Goal: Check status: Check status

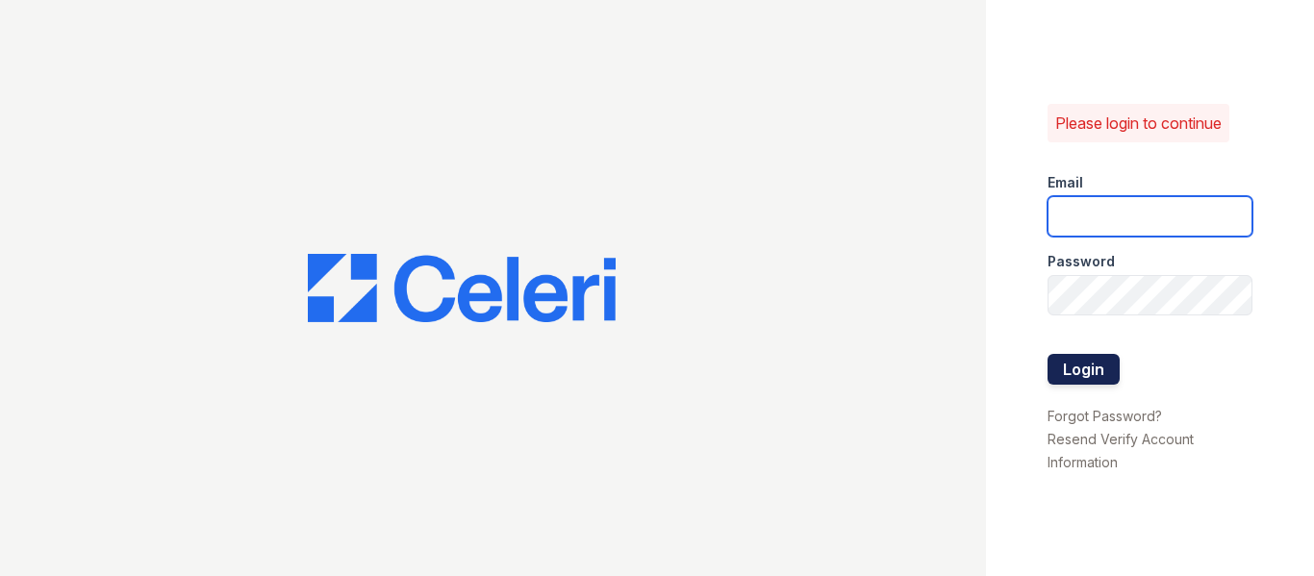
type input "arrivestreetervilleleasing@trinity-pm.com"
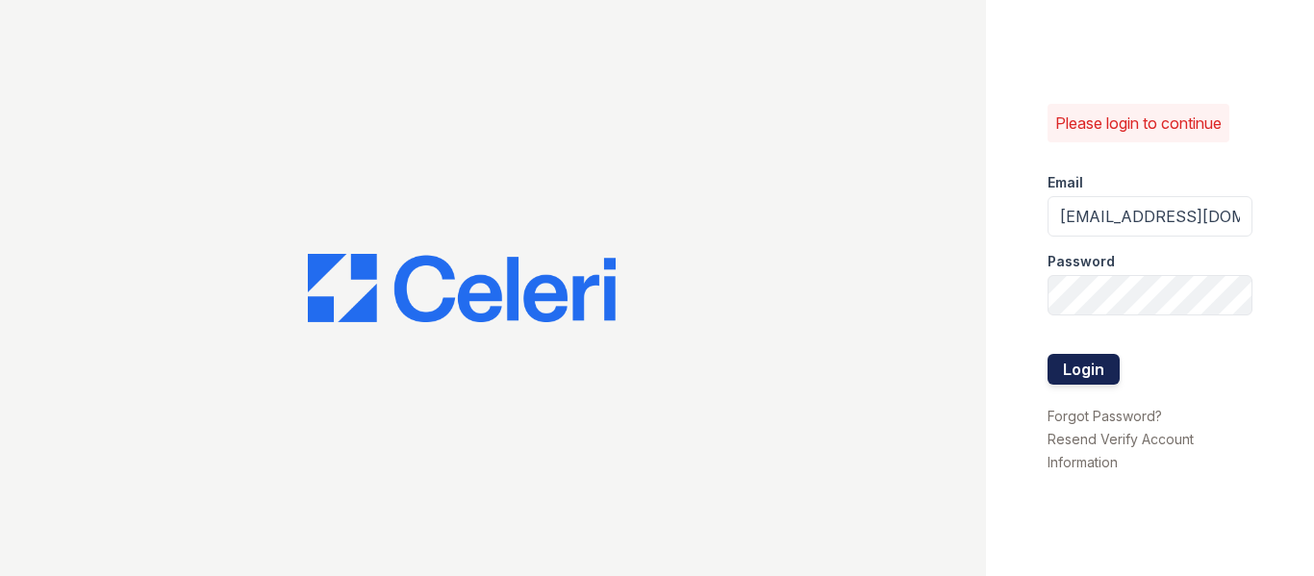
click at [1070, 373] on button "Login" at bounding box center [1083, 369] width 72 height 31
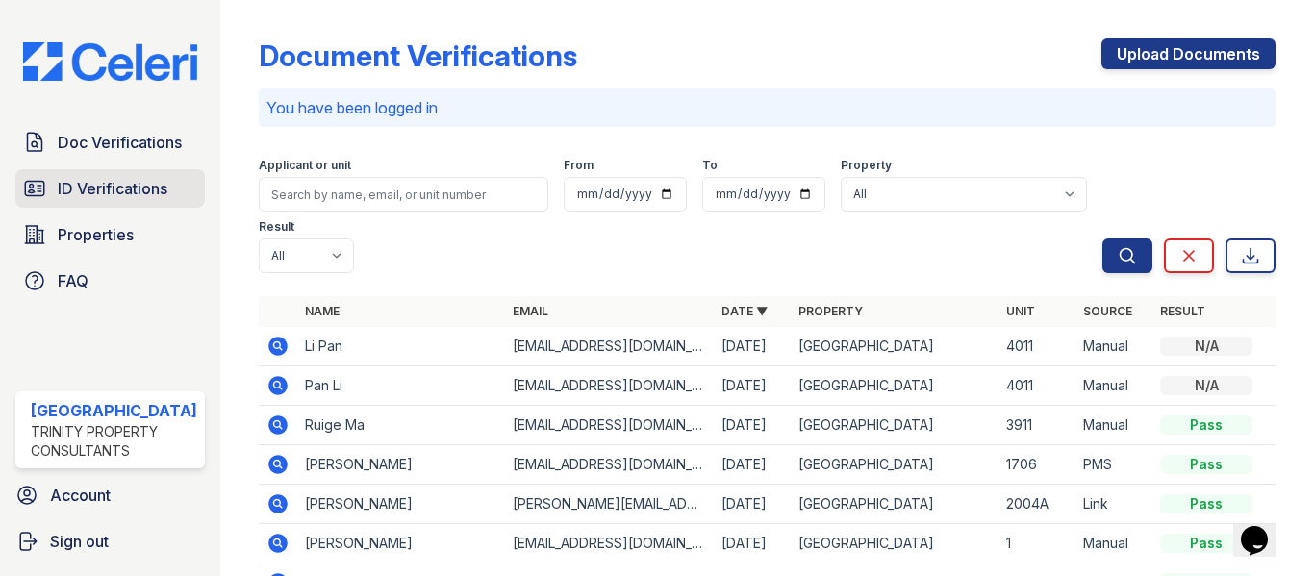
click at [88, 183] on span "ID Verifications" at bounding box center [113, 188] width 110 height 23
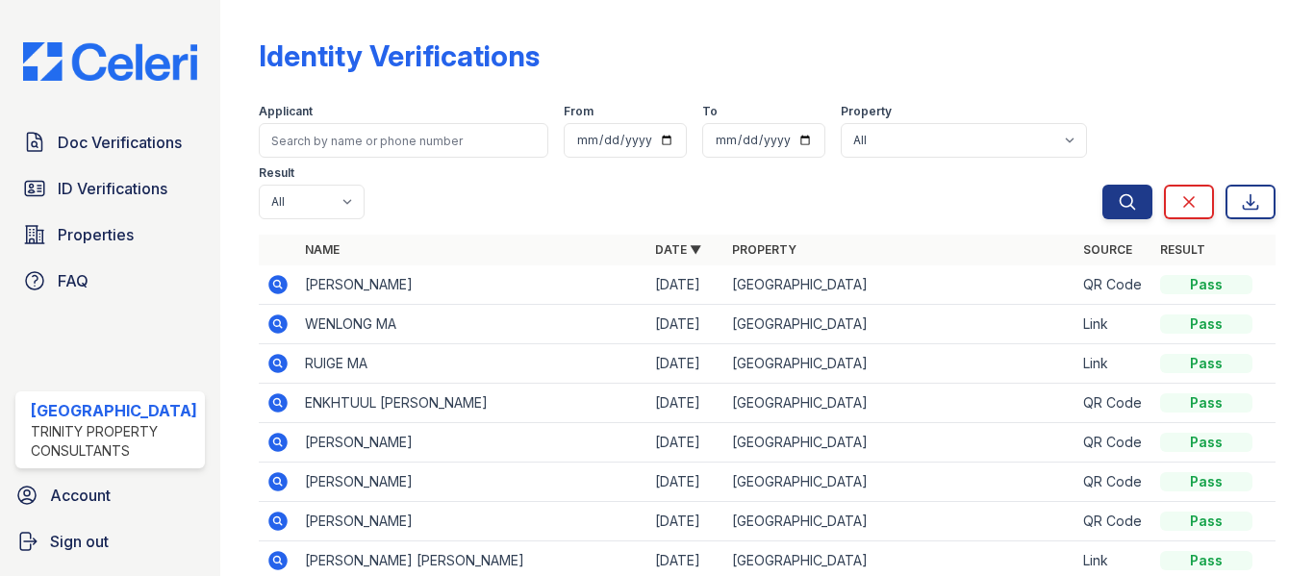
click at [268, 281] on icon at bounding box center [277, 284] width 19 height 19
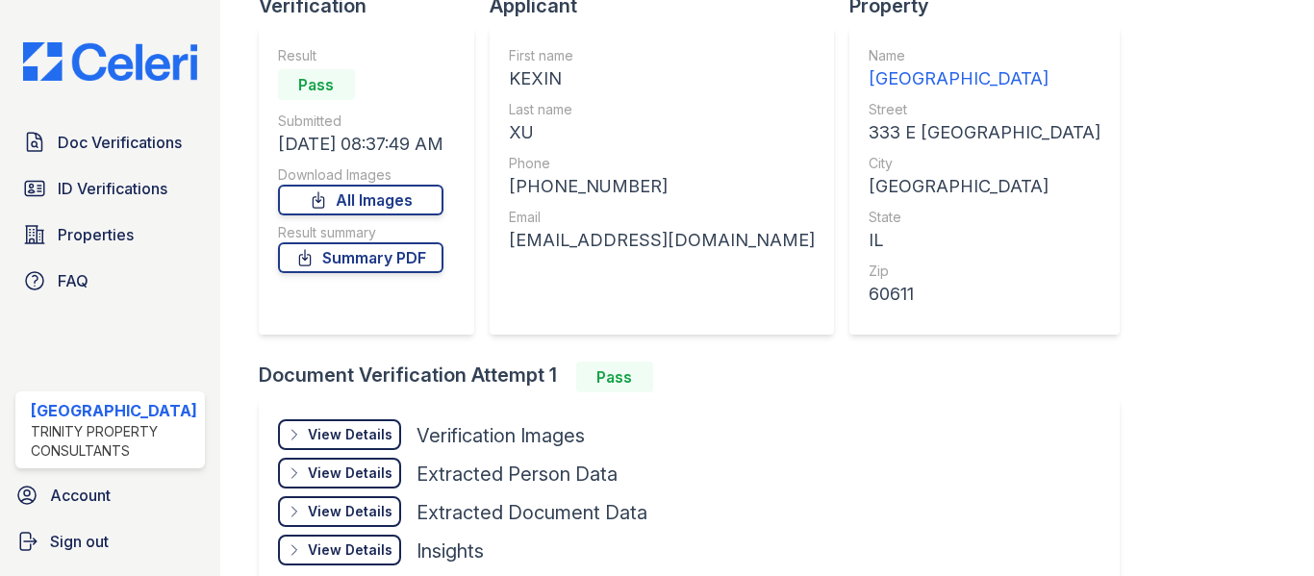
scroll to position [259, 0]
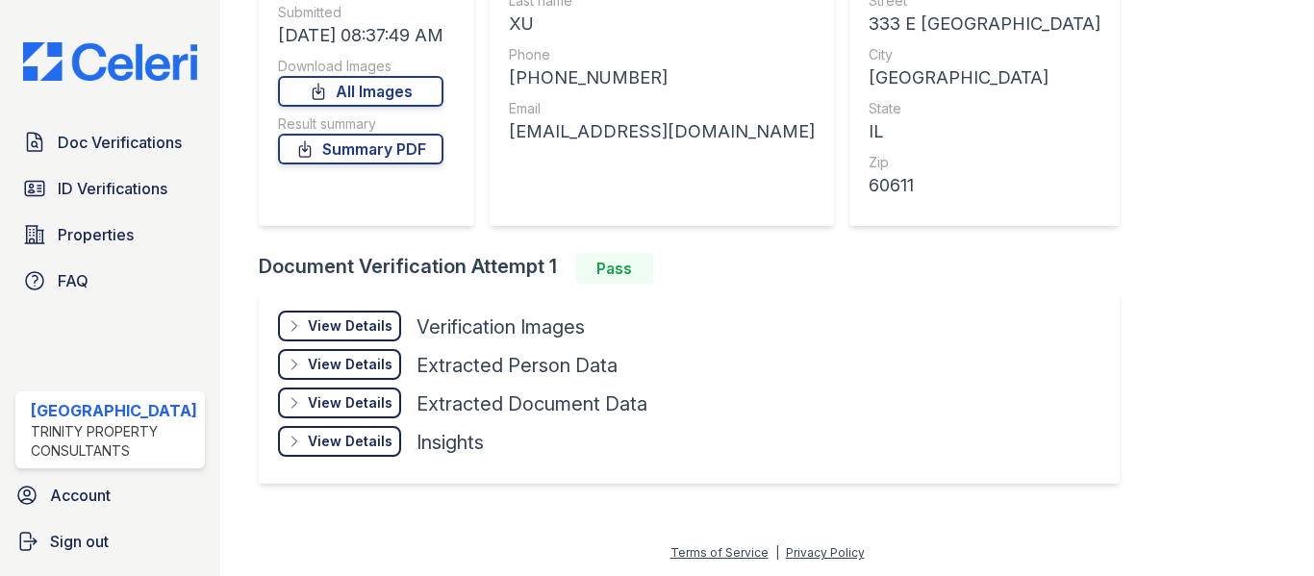
click at [346, 322] on div "View Details" at bounding box center [350, 325] width 85 height 19
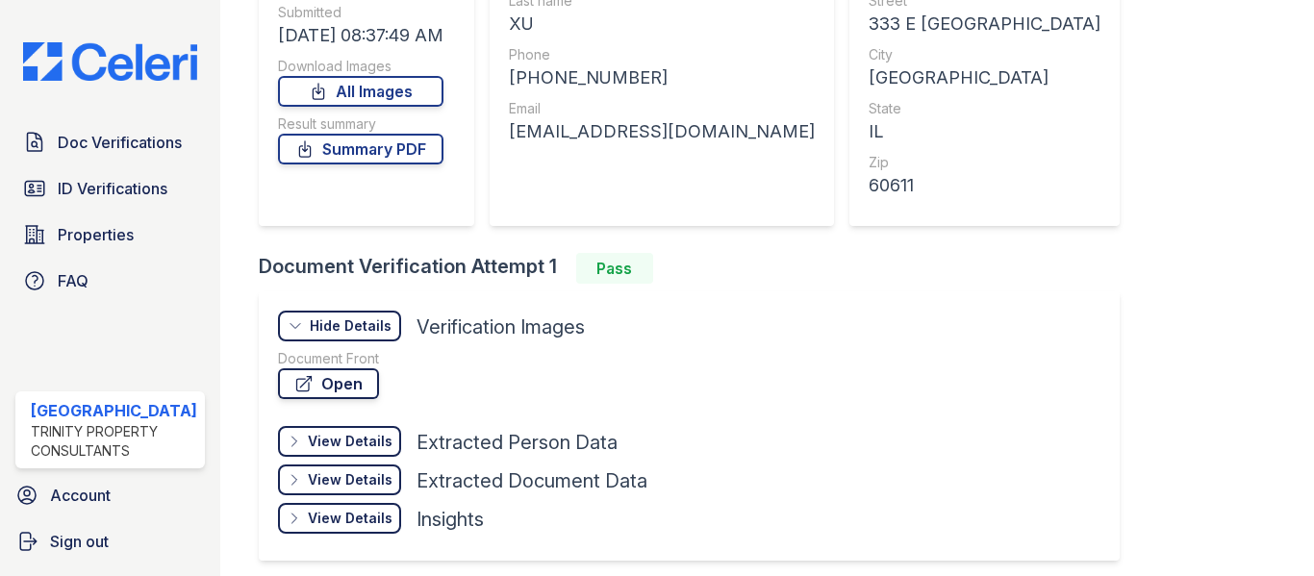
click at [322, 393] on link "Open" at bounding box center [328, 383] width 101 height 31
click at [429, 153] on link "Summary PDF" at bounding box center [360, 149] width 165 height 31
click at [75, 174] on link "ID Verifications" at bounding box center [109, 188] width 189 height 38
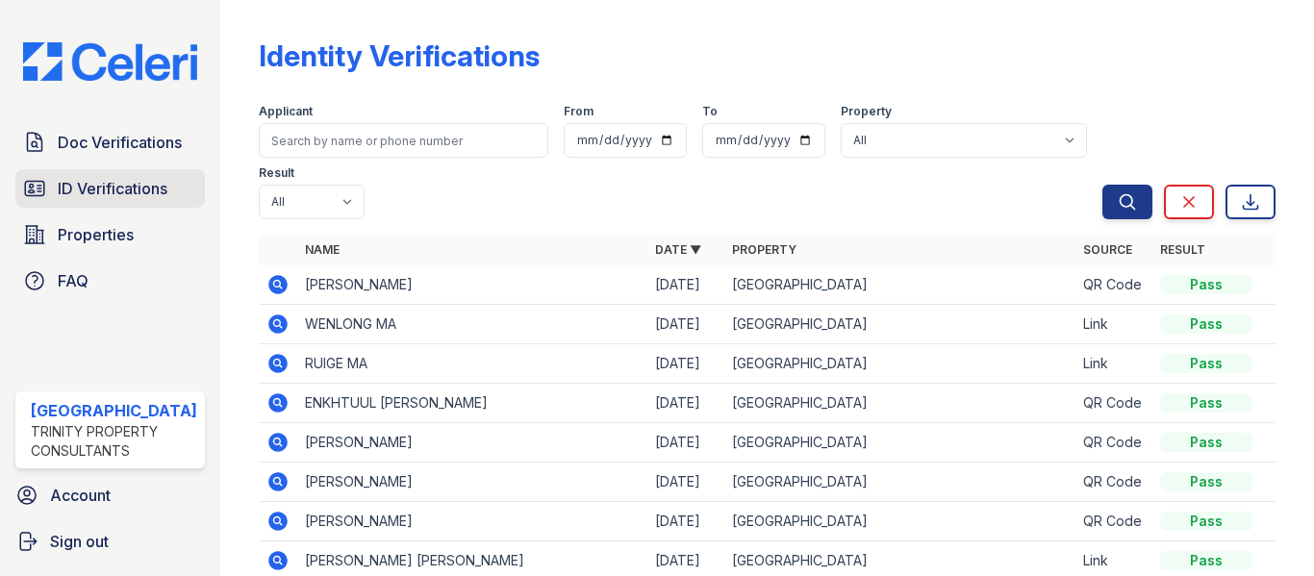
click at [104, 183] on span "ID Verifications" at bounding box center [113, 188] width 110 height 23
click at [100, 177] on span "ID Verifications" at bounding box center [113, 188] width 110 height 23
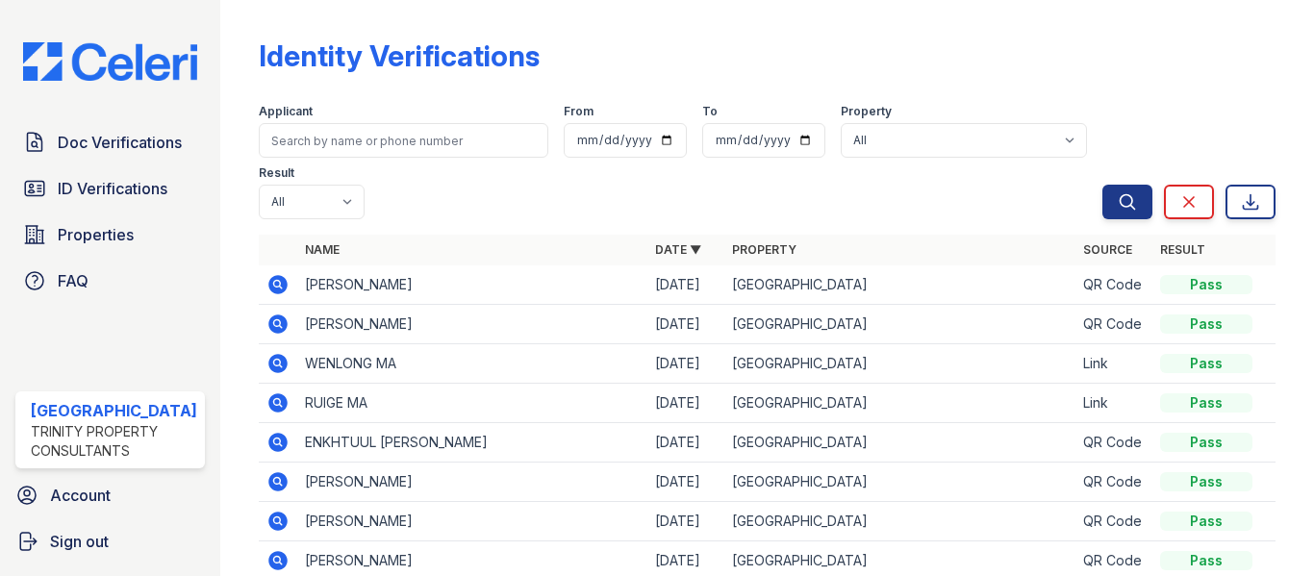
click at [272, 284] on icon at bounding box center [277, 284] width 19 height 19
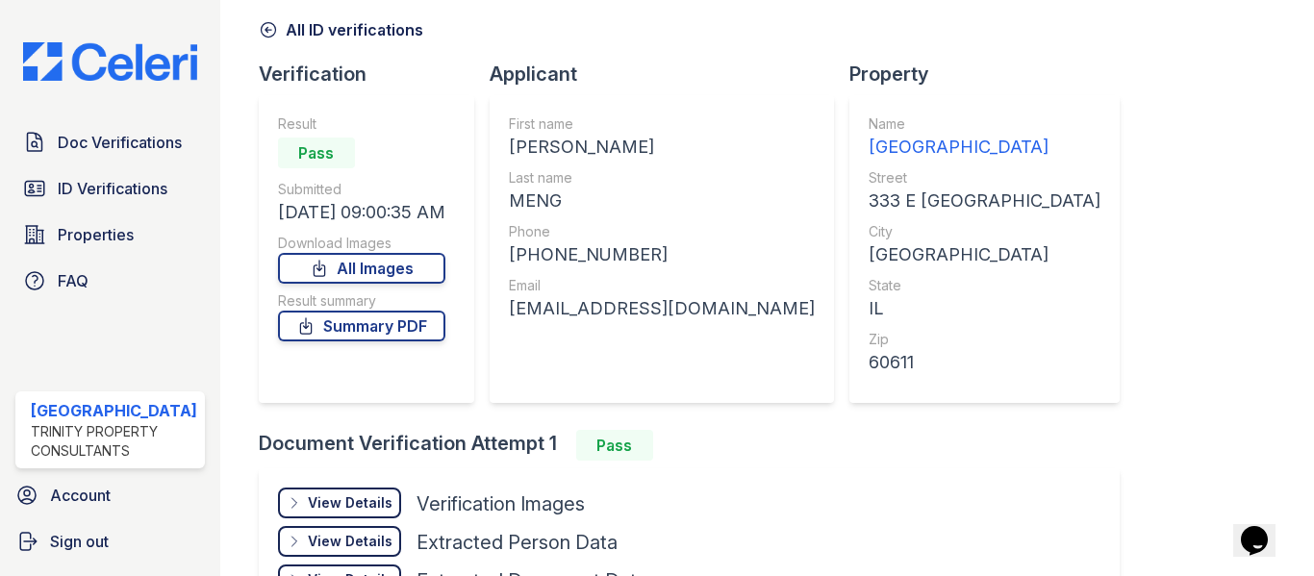
scroll to position [259, 0]
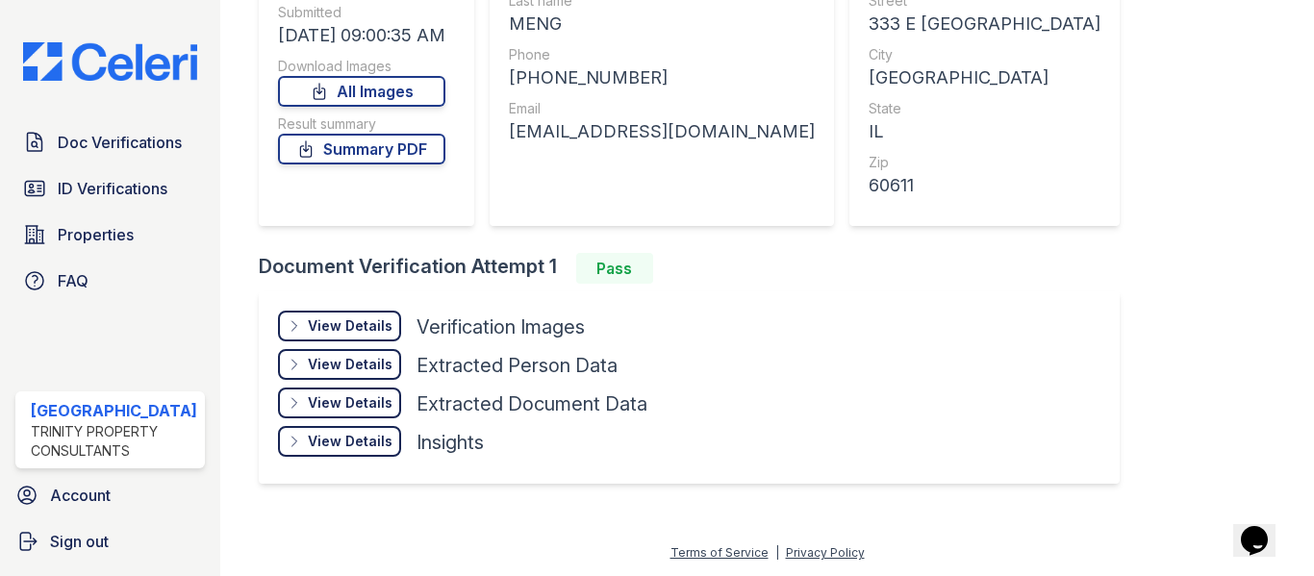
click at [346, 326] on div "View Details" at bounding box center [350, 325] width 85 height 19
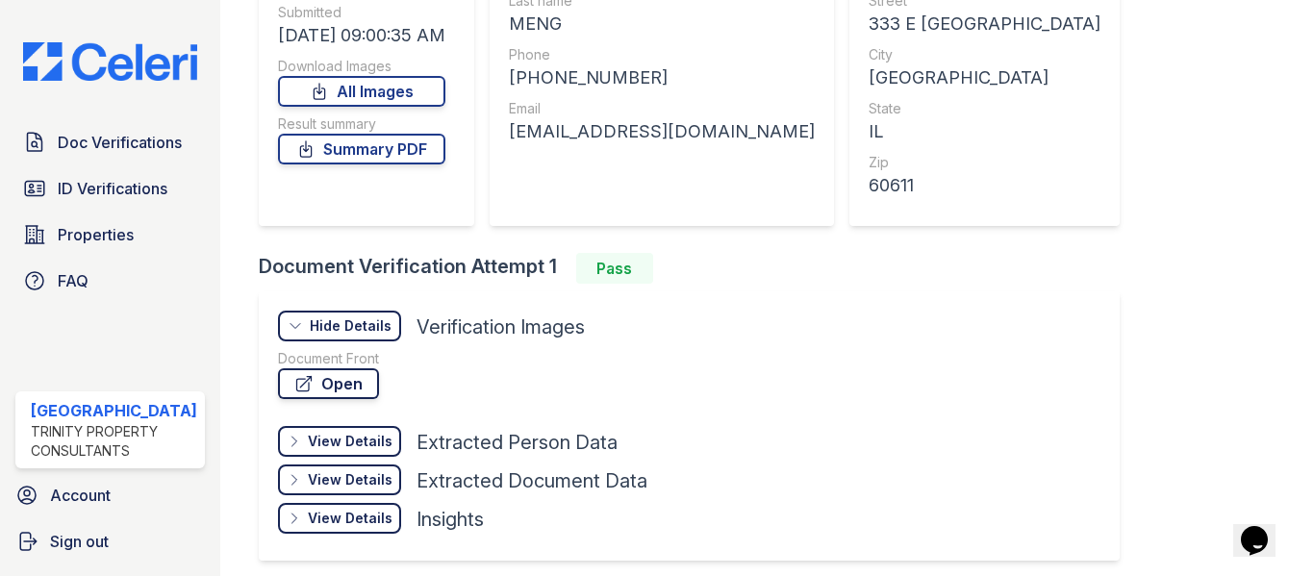
click at [316, 386] on link "Open" at bounding box center [328, 383] width 101 height 31
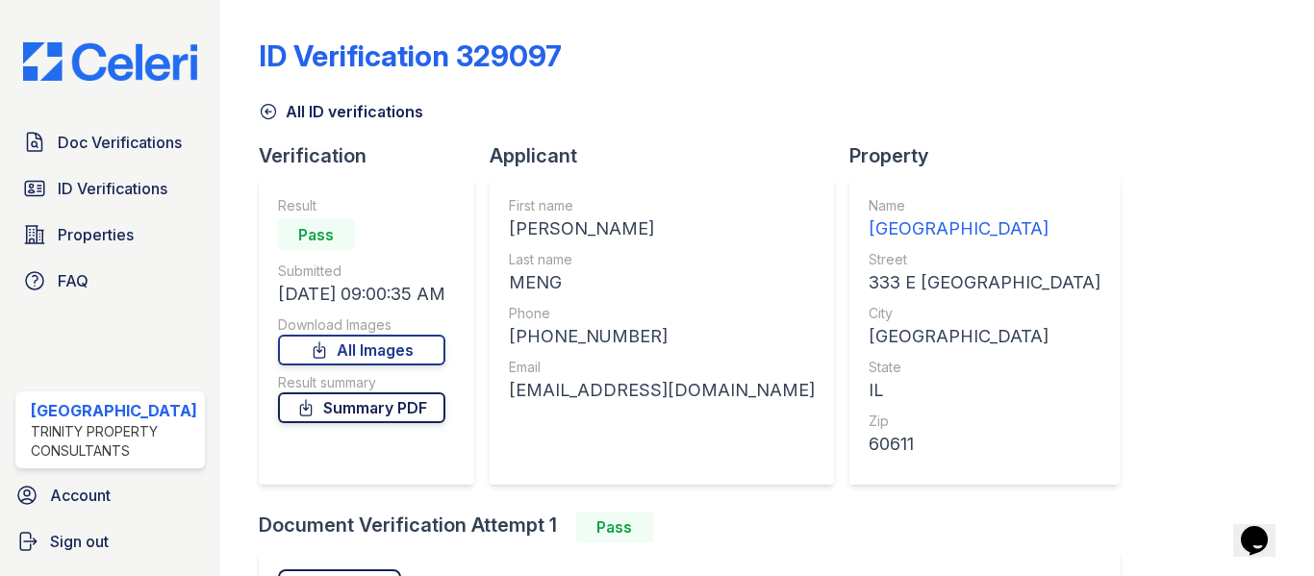
click at [369, 410] on link "Summary PDF" at bounding box center [361, 407] width 167 height 31
